Goal: Task Accomplishment & Management: Complete application form

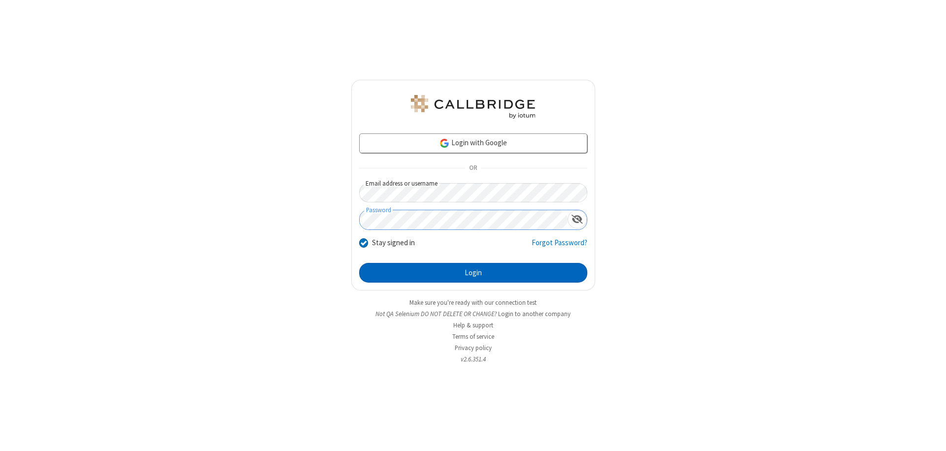
click at [473, 273] on button "Login" at bounding box center [473, 273] width 228 height 20
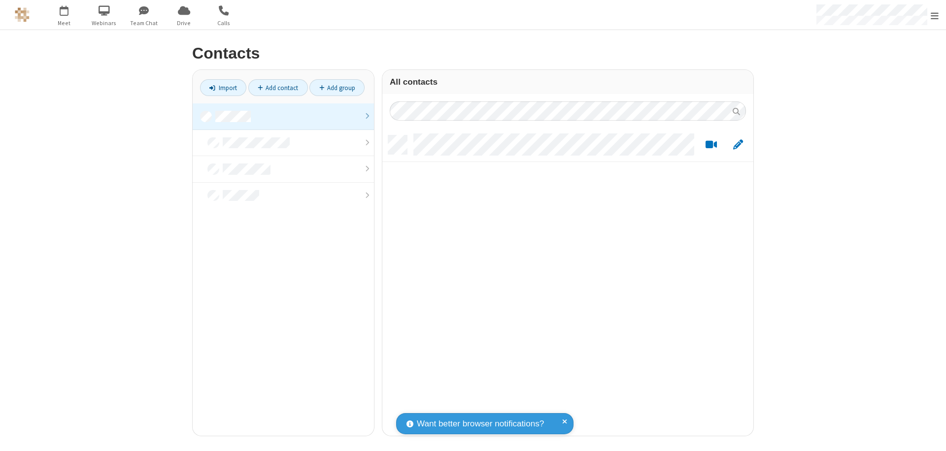
scroll to position [301, 364]
click at [283, 116] on link at bounding box center [283, 116] width 181 height 27
click at [278, 88] on link "Add contact" at bounding box center [278, 87] width 60 height 17
